Goal: Transaction & Acquisition: Purchase product/service

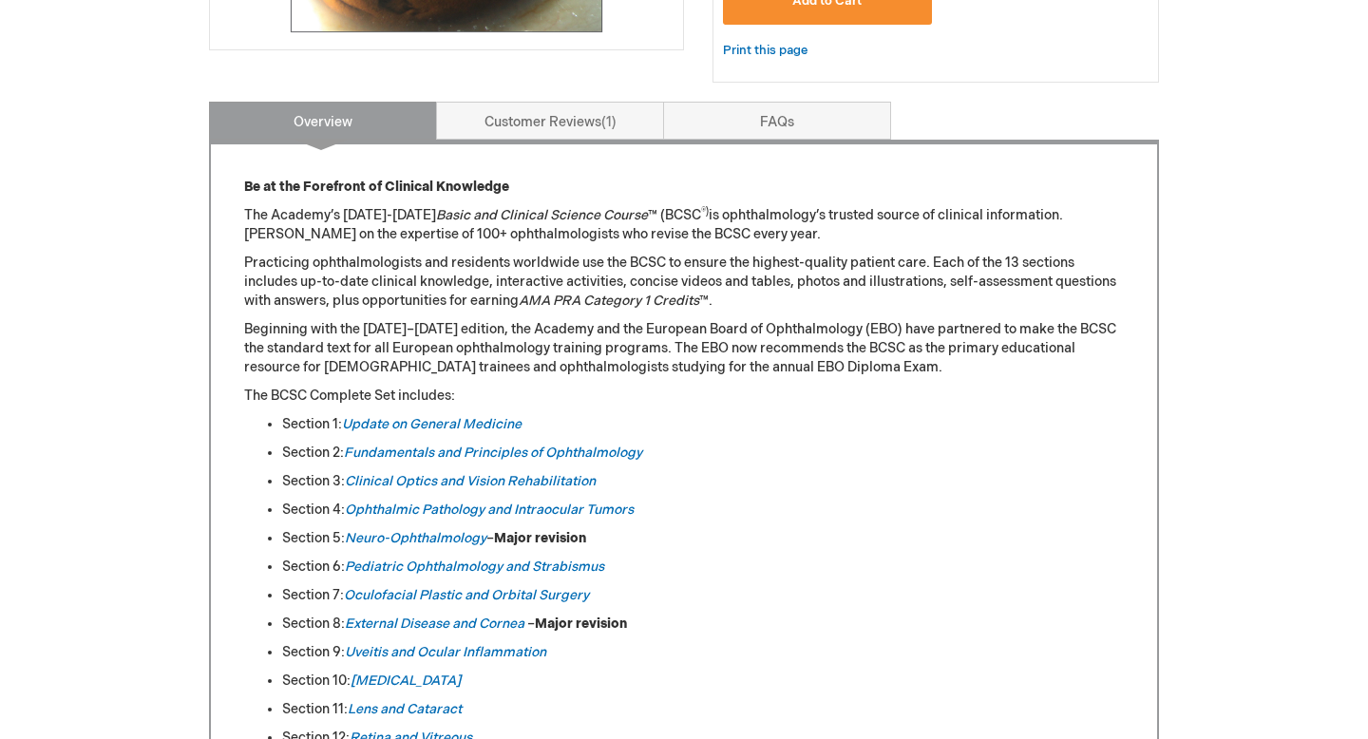
scroll to position [752, 0]
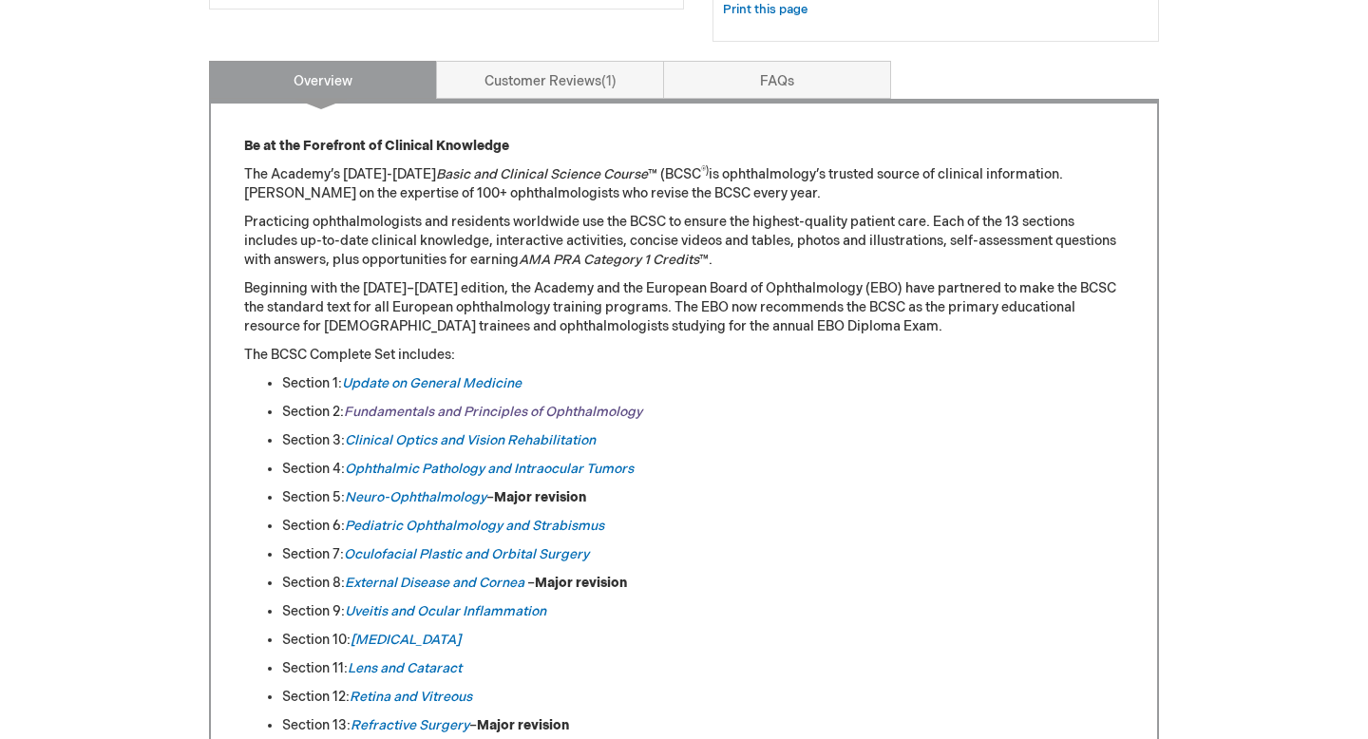
click at [477, 407] on link "Fundamentals and Principles of Ophthalmology" at bounding box center [493, 412] width 298 height 16
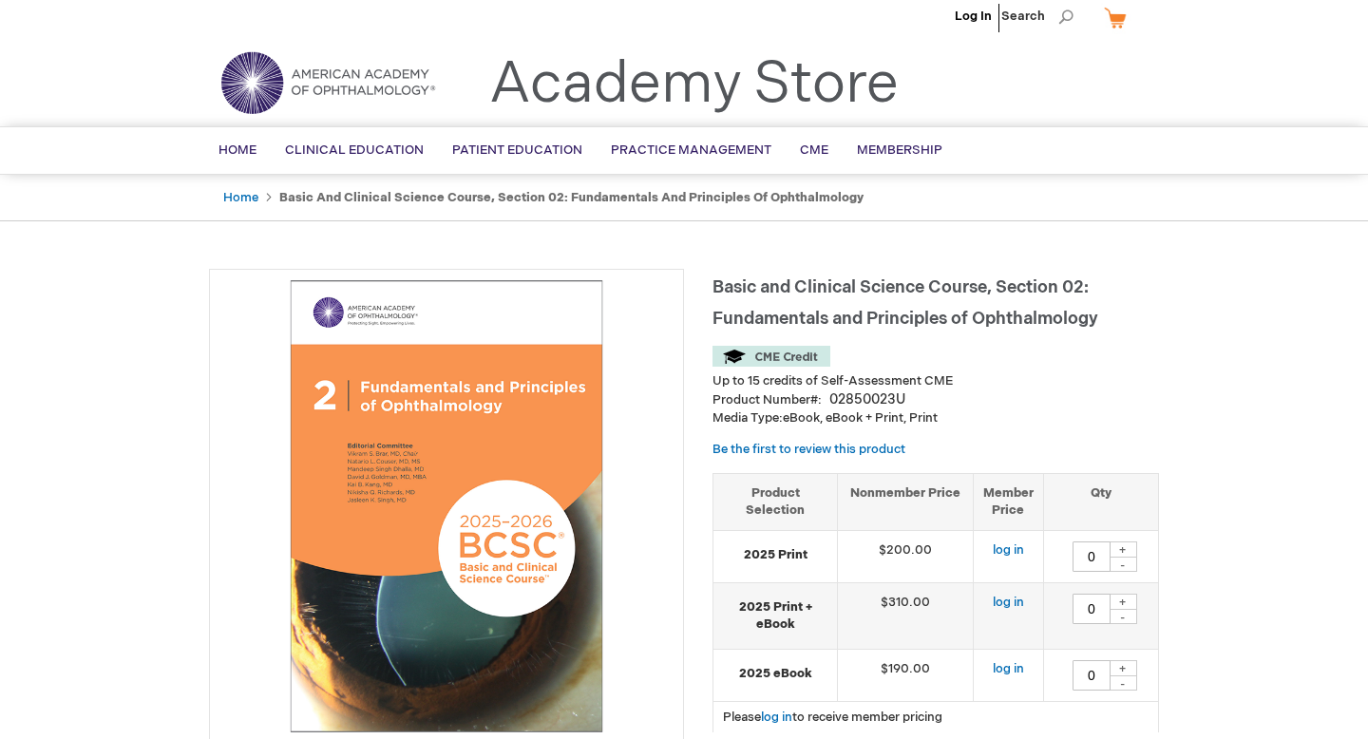
scroll to position [17, 0]
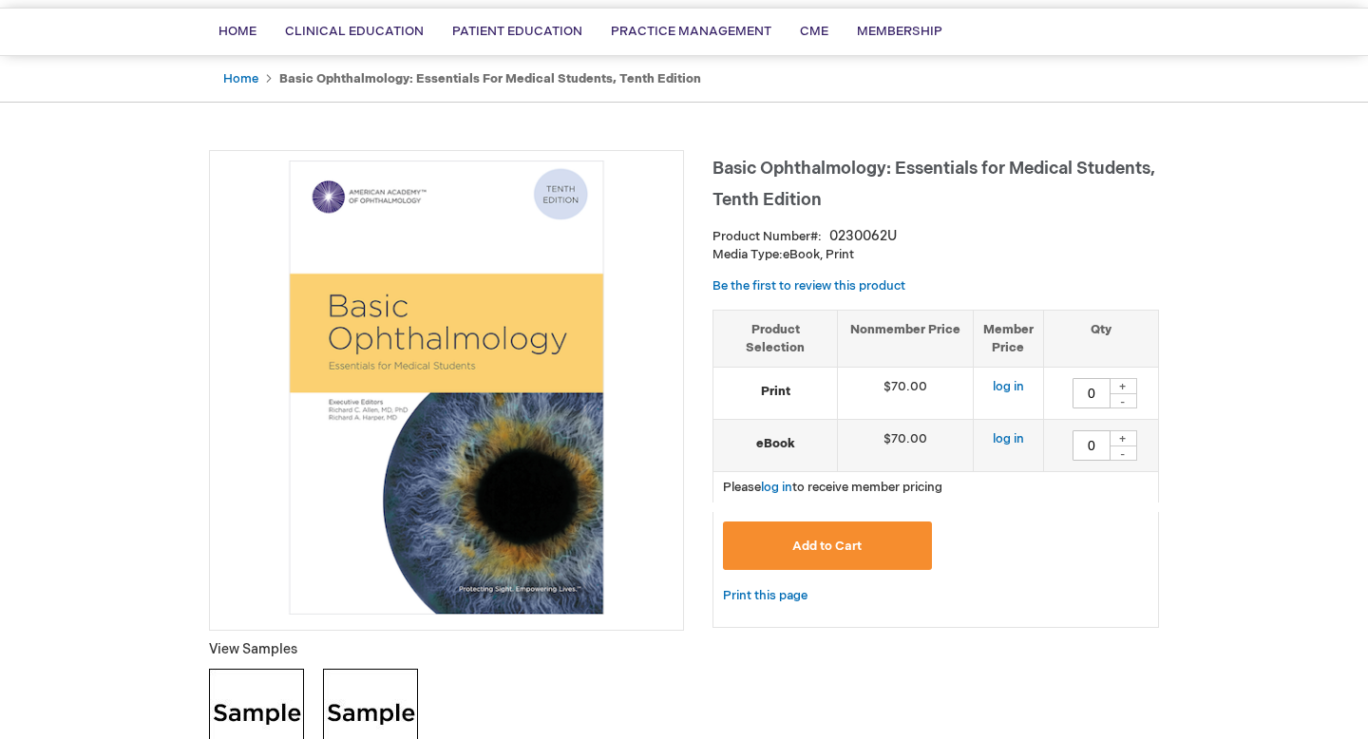
scroll to position [139, 0]
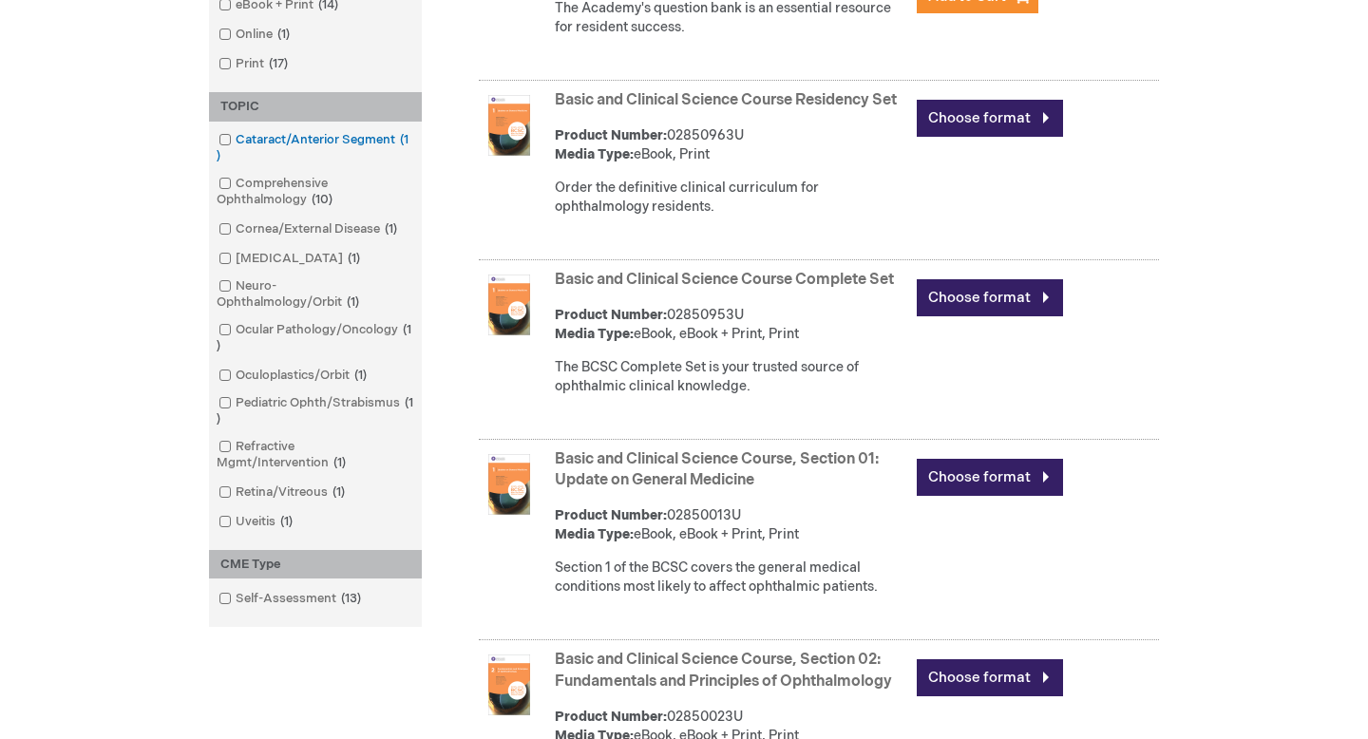
scroll to position [581, 0]
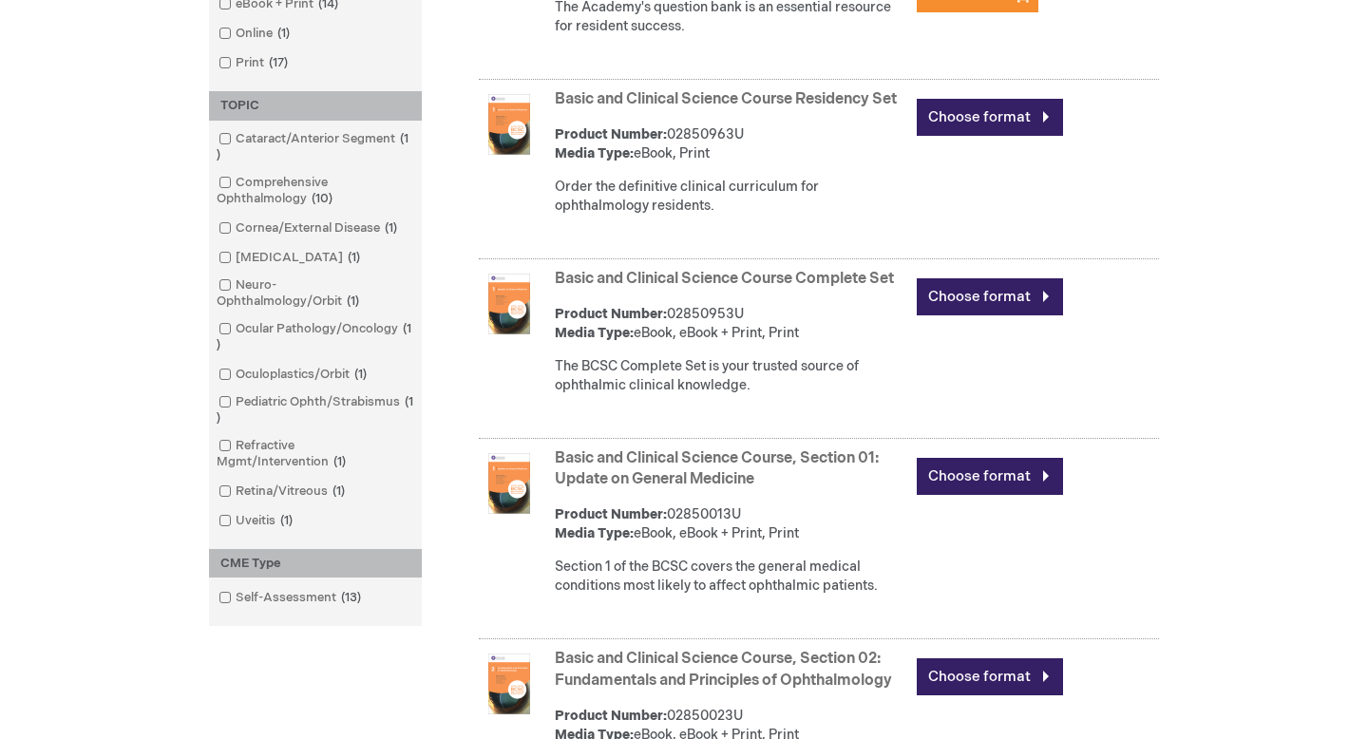
click at [581, 97] on link "Basic and Clinical Science Course Residency Set" at bounding box center [726, 99] width 342 height 18
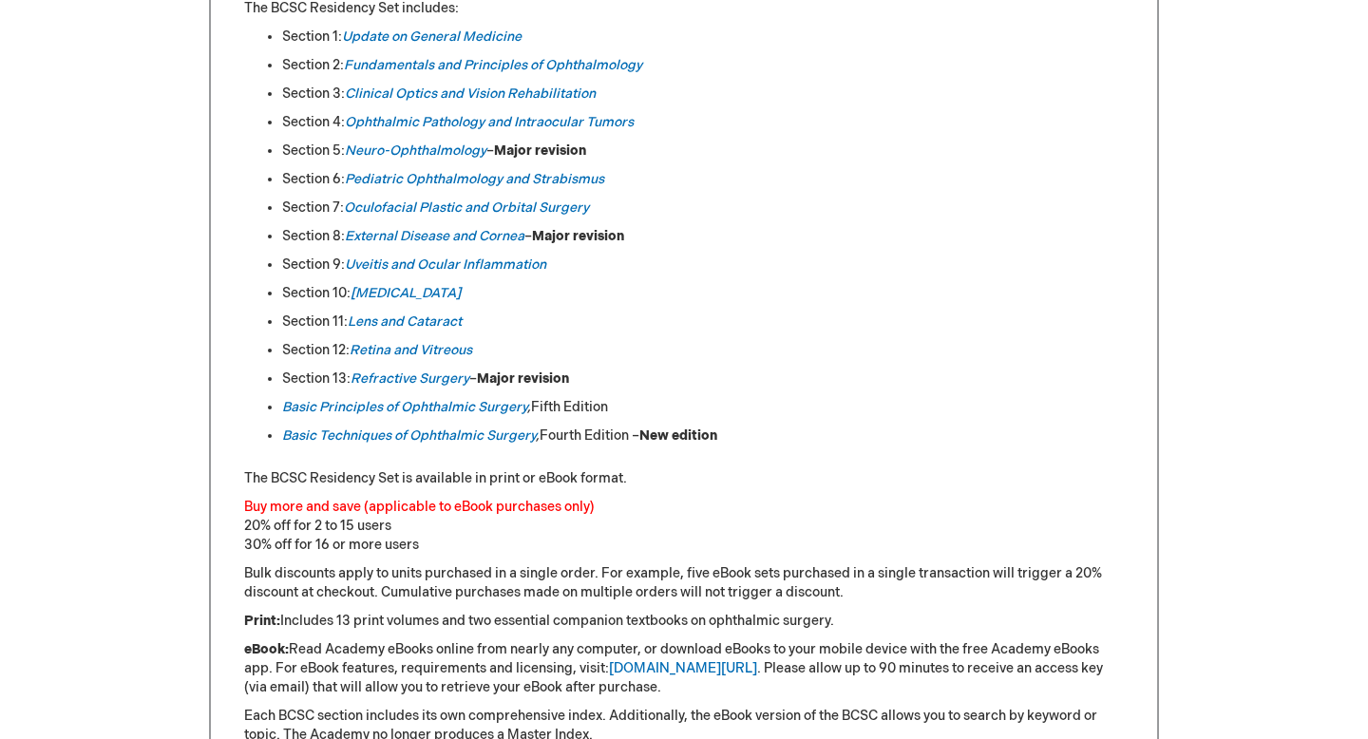
scroll to position [1047, 0]
